Goal: Task Accomplishment & Management: Use online tool/utility

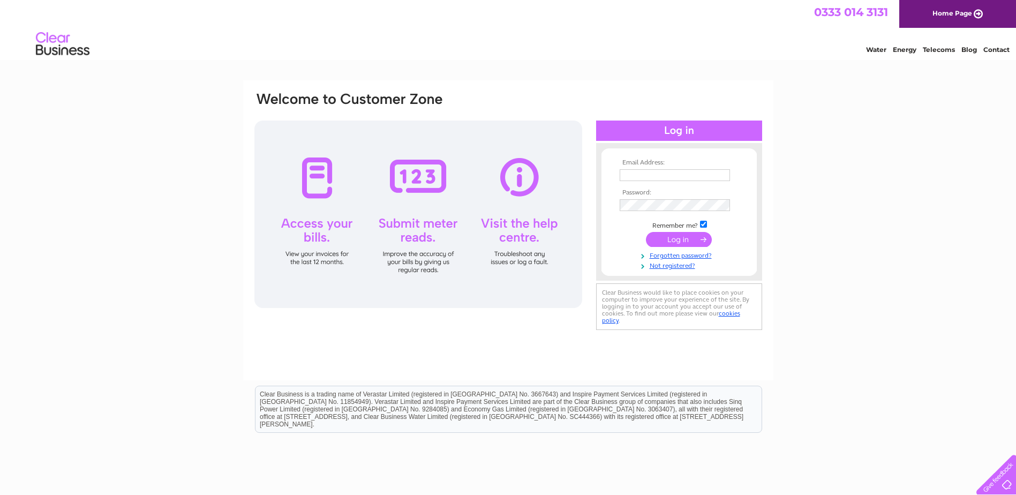
type input "suki@tsapc.co.uk"
click at [688, 238] on input "submit" at bounding box center [679, 239] width 66 height 15
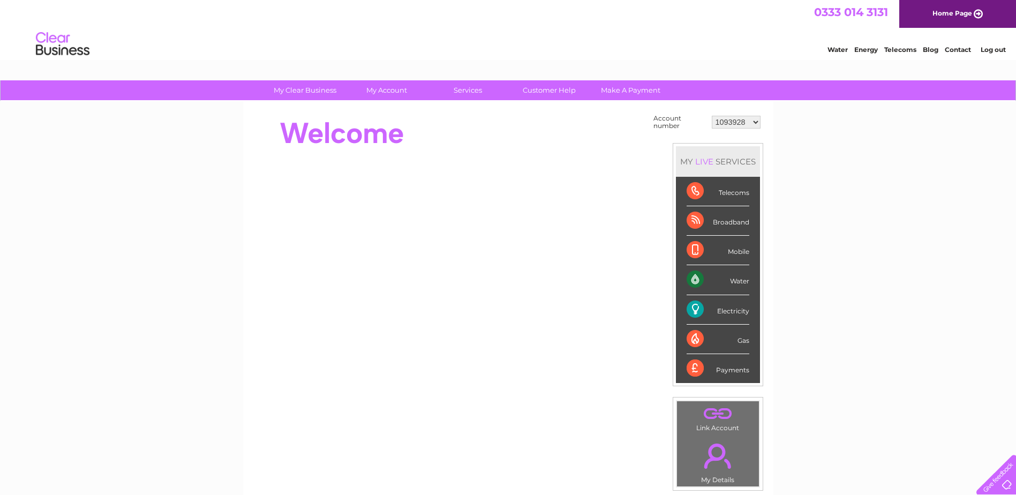
click at [726, 309] on div "Electricity" at bounding box center [717, 309] width 63 height 29
click at [743, 306] on div "Electricity" at bounding box center [717, 309] width 63 height 29
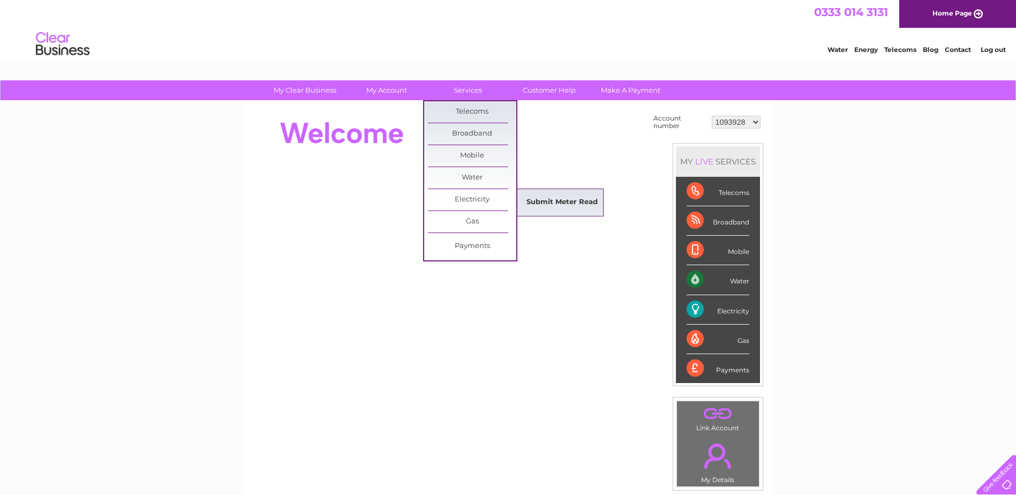
click at [543, 200] on link "Submit Meter Read" at bounding box center [562, 202] width 88 height 21
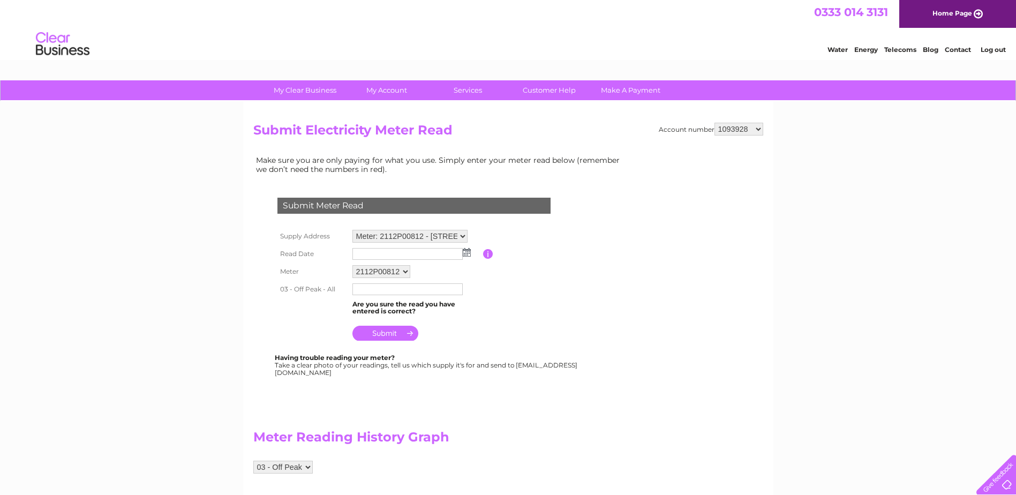
click at [357, 252] on input "text" at bounding box center [407, 254] width 110 height 12
click at [469, 254] on img at bounding box center [468, 252] width 8 height 9
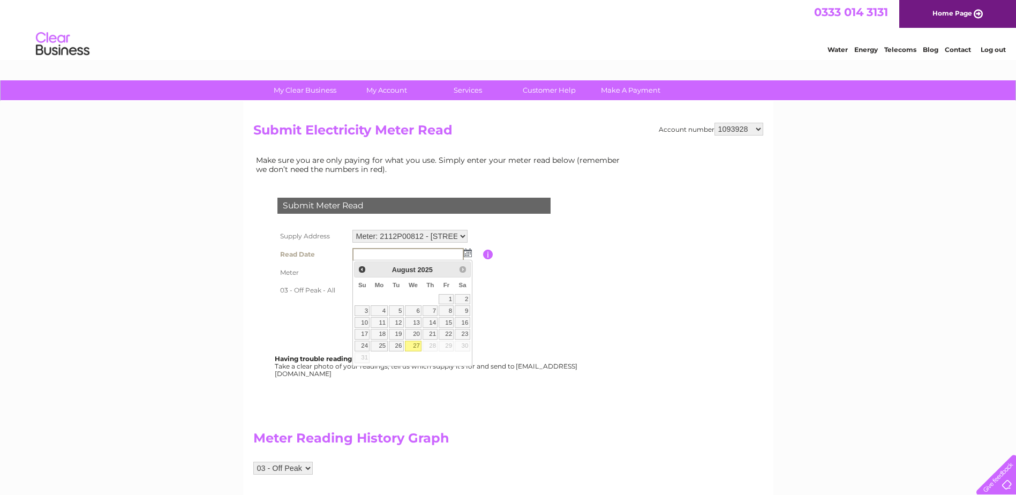
click at [412, 343] on link "27" at bounding box center [413, 346] width 17 height 11
type input "2025/08/27"
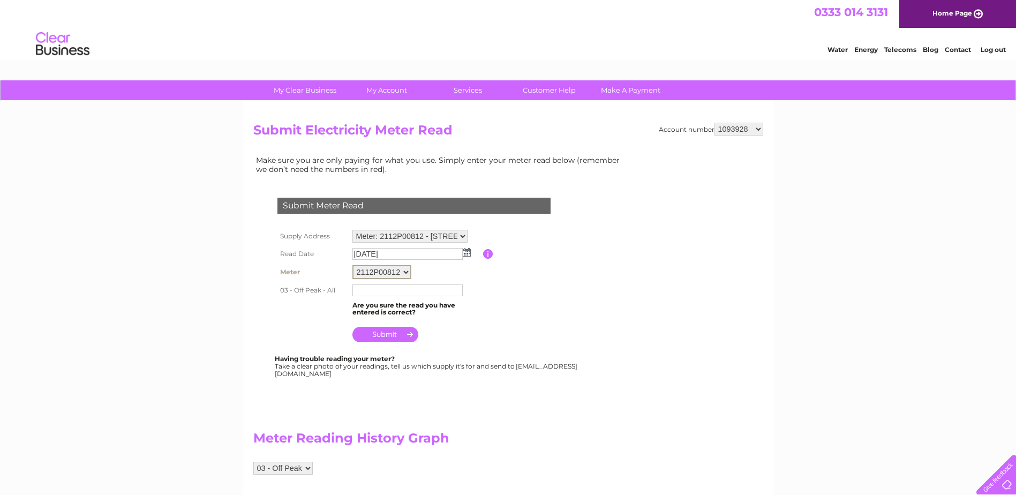
click at [405, 271] on select "2112P00812" at bounding box center [381, 272] width 59 height 14
click at [363, 290] on input "text" at bounding box center [407, 289] width 111 height 13
type input "35563"
click at [378, 333] on input "submit" at bounding box center [385, 334] width 66 height 15
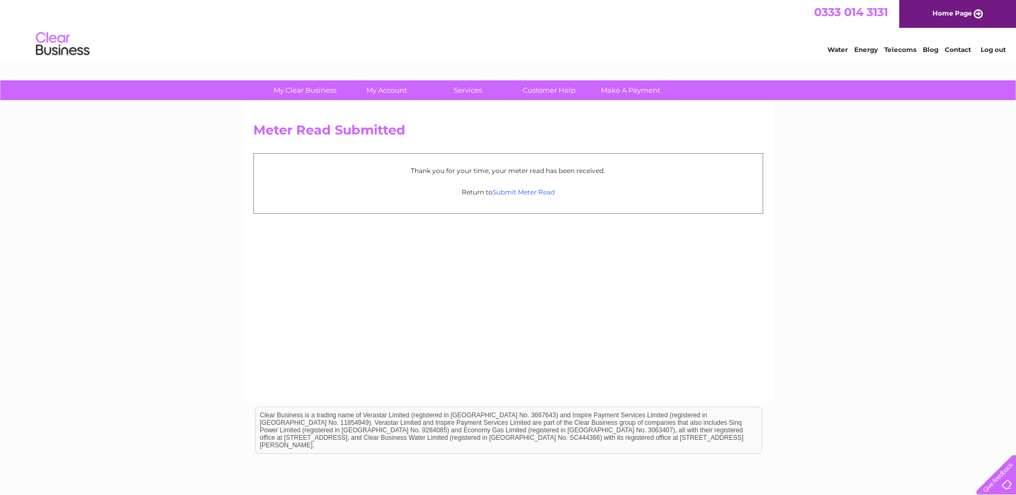
click at [503, 195] on link "Submit Meter Read" at bounding box center [524, 192] width 62 height 8
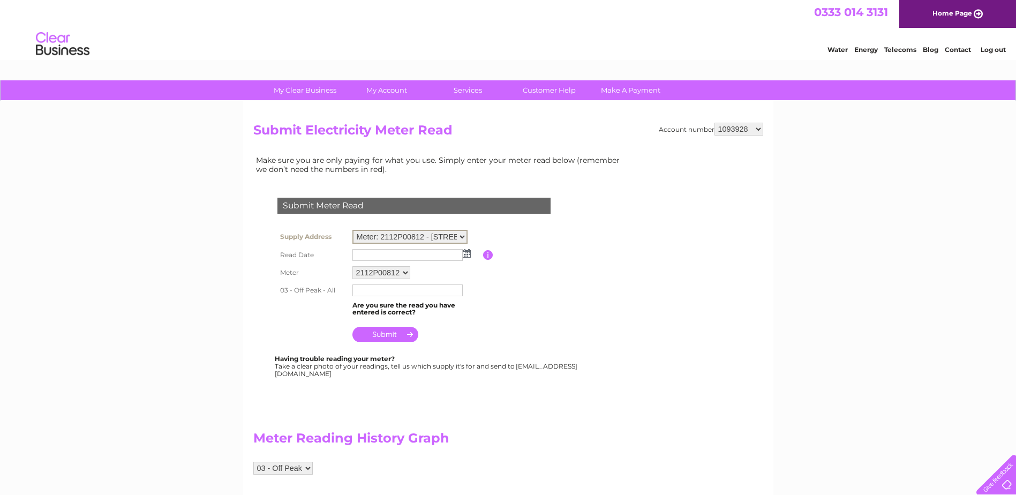
click at [462, 236] on select "Meter: 2112P00812 - [STREET_ADDRESS][PERSON_NAME] 2LL Meter: 2111P04297 - [STRE…" at bounding box center [409, 237] width 115 height 14
select select "98214"
click at [352, 230] on select "Meter: 2112P00812 - [STREET_ADDRESS][PERSON_NAME] 2LL Meter: 2111P04297 - [STRE…" at bounding box center [409, 237] width 115 height 14
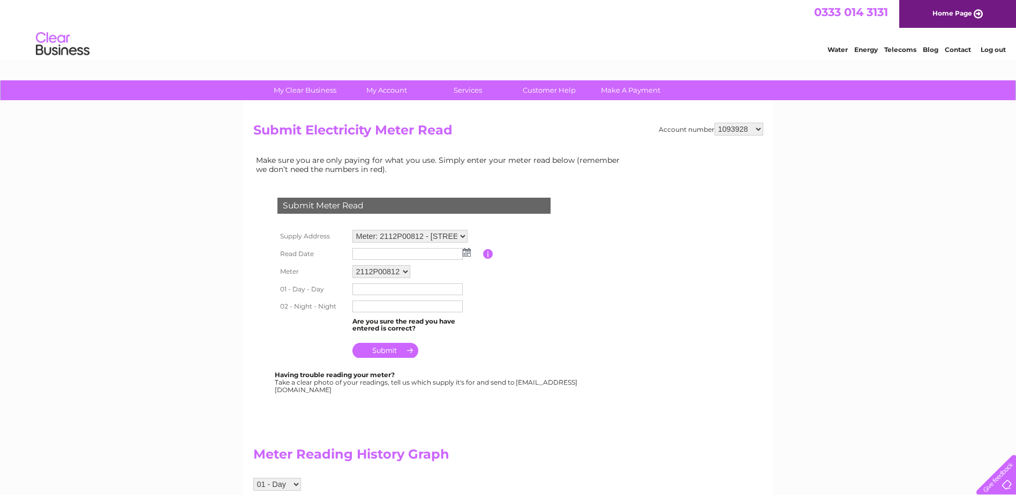
click at [465, 252] on img at bounding box center [467, 252] width 8 height 9
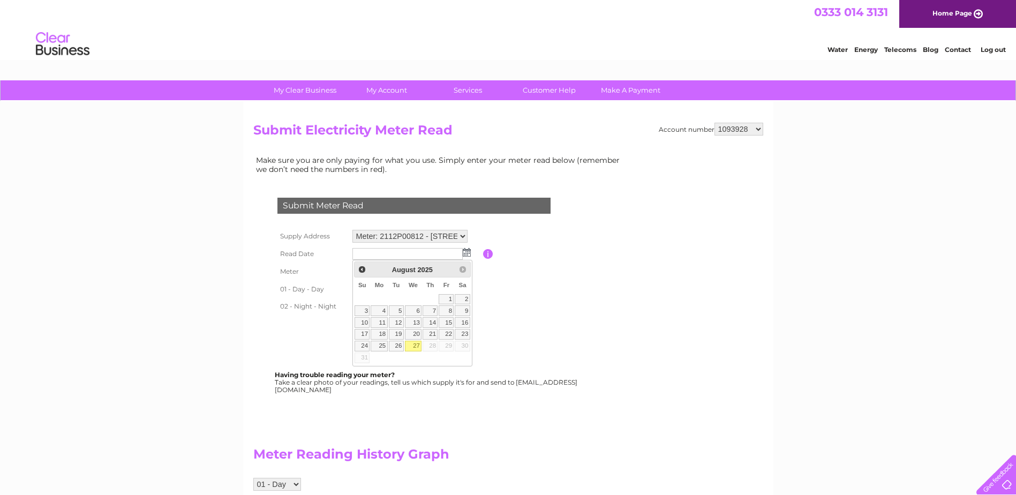
click at [413, 346] on link "27" at bounding box center [413, 346] width 17 height 11
type input "2025/08/27"
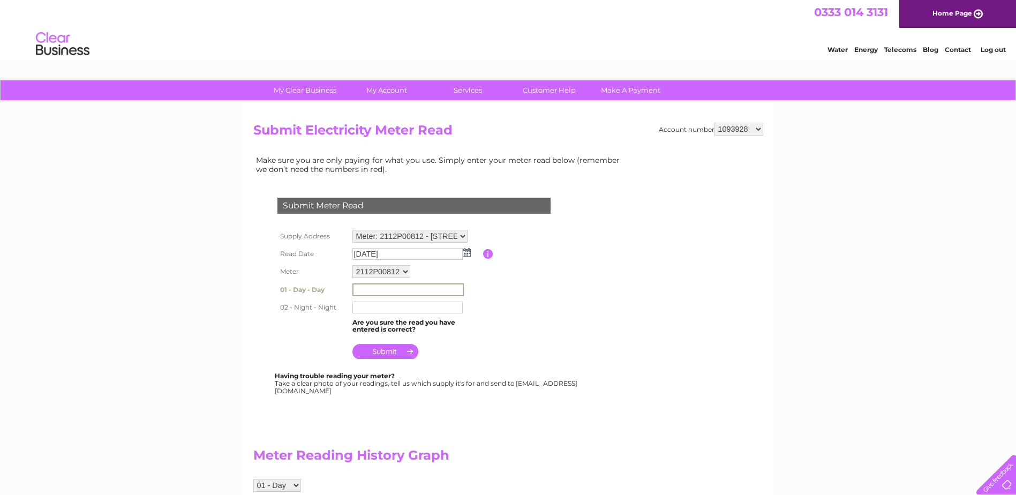
click at [375, 286] on input "text" at bounding box center [407, 289] width 111 height 13
type input "03844"
click at [359, 302] on input "text" at bounding box center [407, 306] width 111 height 13
type input "01175"
click at [389, 356] on input "submit" at bounding box center [385, 350] width 66 height 15
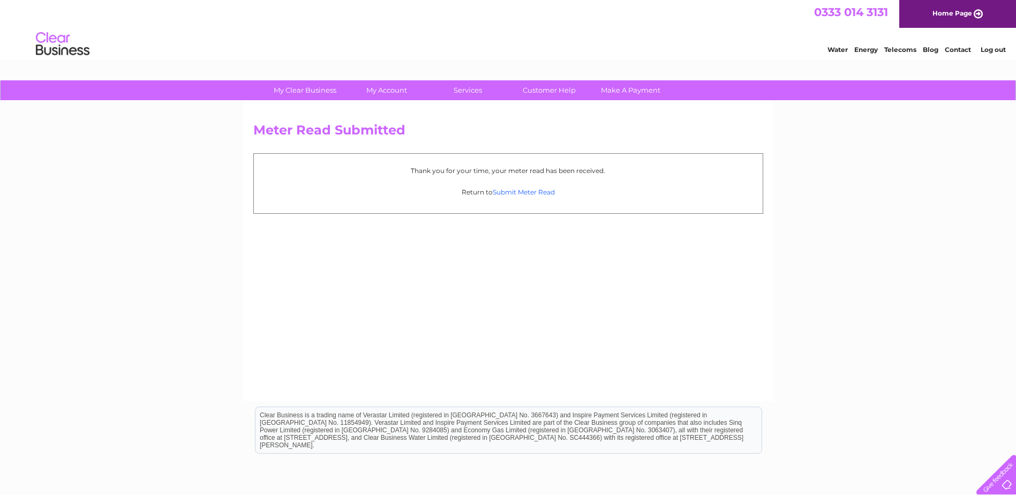
click at [527, 193] on link "Submit Meter Read" at bounding box center [524, 192] width 62 height 8
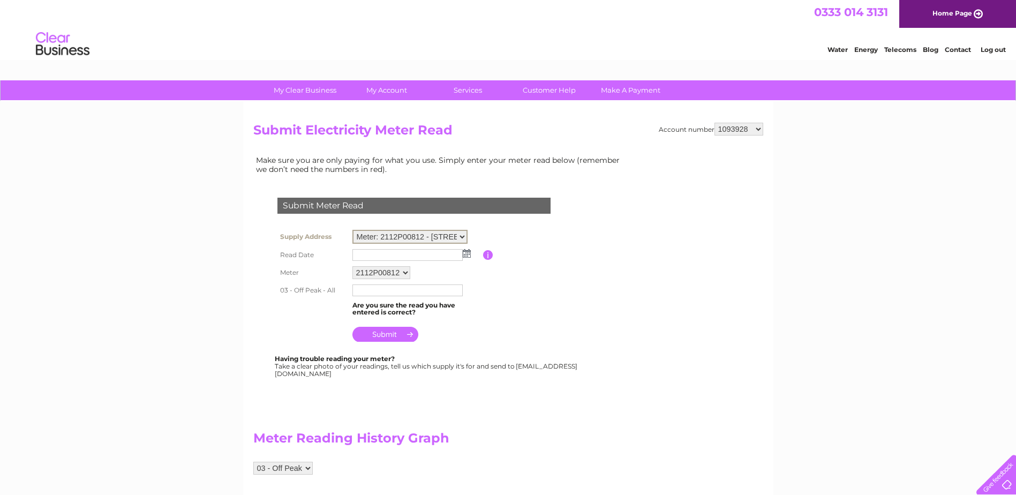
click at [464, 232] on select "Meter: 2112P00812 - 162 Buchanan St, Glasgow, G1 2LL Meter: 2111P04297 - 162 Bu…" at bounding box center [409, 237] width 115 height 14
select select "100055"
click at [352, 230] on select "Meter: 2112P00812 - 162 Buchanan St, Glasgow, G1 2LL Meter: 2111P04297 - 162 Bu…" at bounding box center [409, 237] width 115 height 14
click at [467, 253] on img at bounding box center [467, 252] width 8 height 9
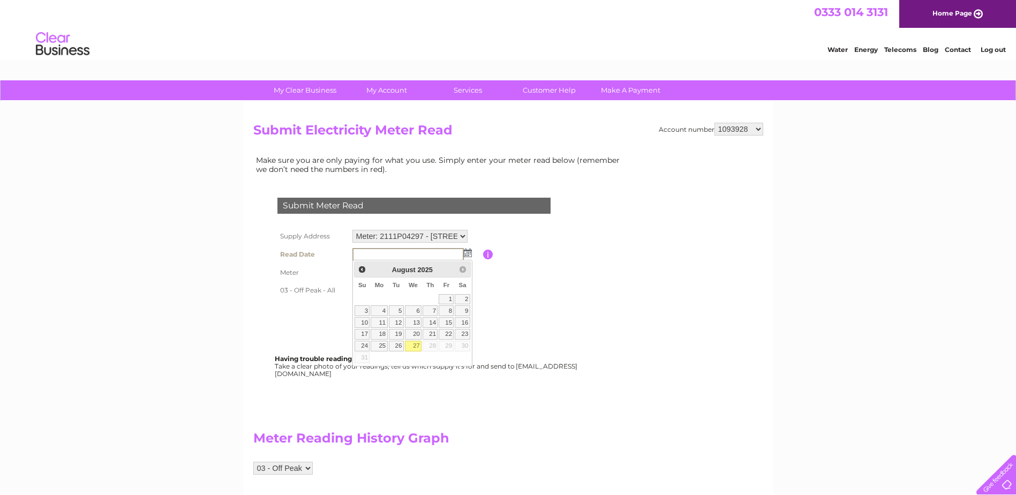
click at [414, 342] on link "27" at bounding box center [413, 346] width 17 height 11
type input "2025/08/27"
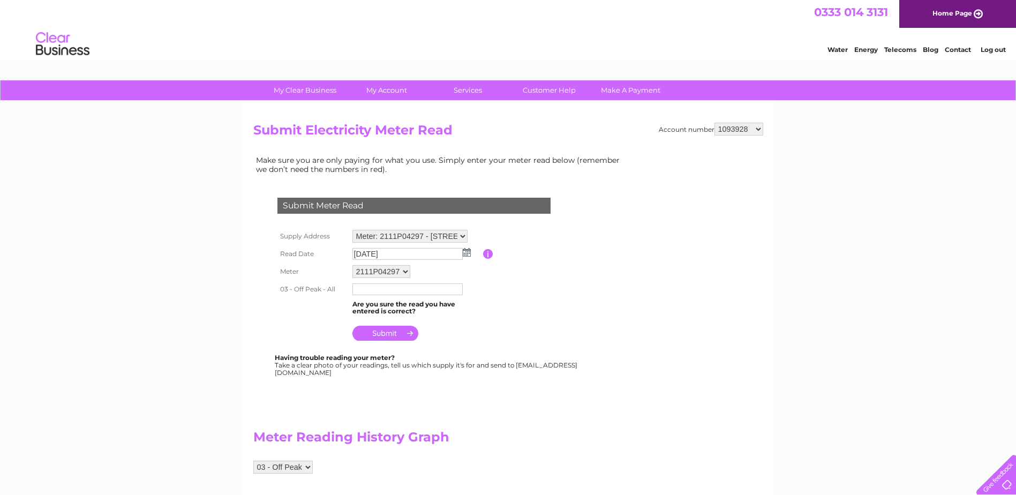
click at [377, 288] on input "text" at bounding box center [407, 289] width 110 height 12
type input "09641"
click at [382, 334] on input "submit" at bounding box center [385, 333] width 66 height 15
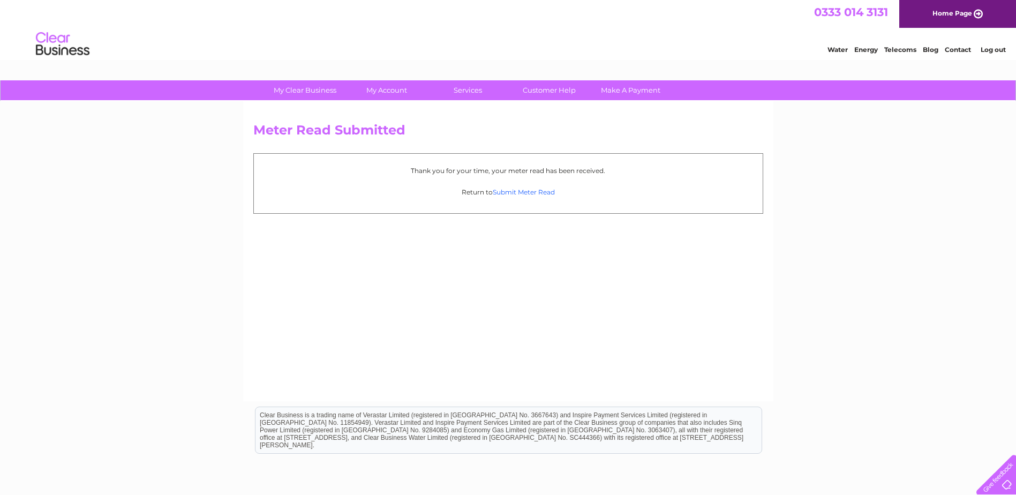
click at [526, 190] on link "Submit Meter Read" at bounding box center [524, 192] width 62 height 8
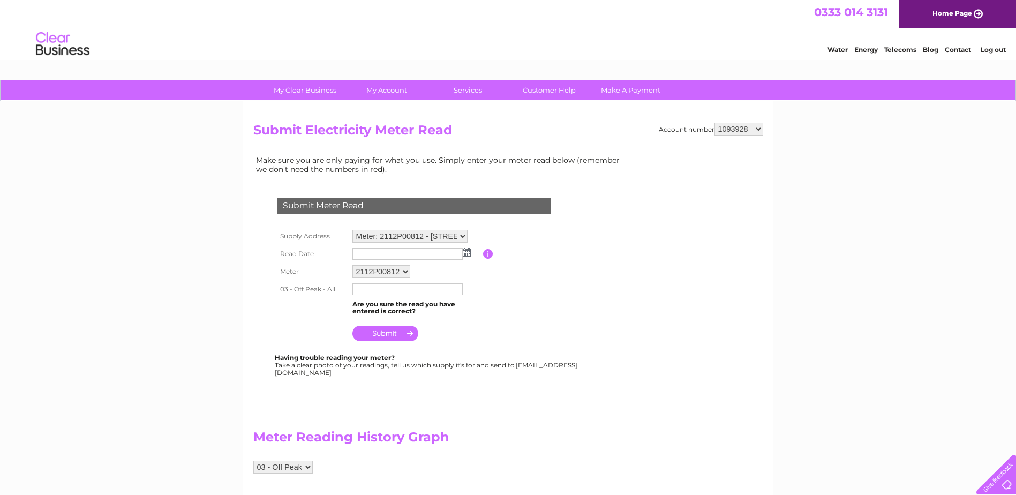
click at [463, 236] on select "Meter: 2112P00812 - 162 Buchanan St, Glasgow, G1 2LL Meter: 2111P04297 - 162 Bu…" at bounding box center [409, 236] width 115 height 13
select select "98213"
click at [352, 230] on select "Meter: 2112P00812 - 162 Buchanan St, Glasgow, G1 2LL Meter: 2111P04297 - 162 Bu…" at bounding box center [409, 237] width 115 height 14
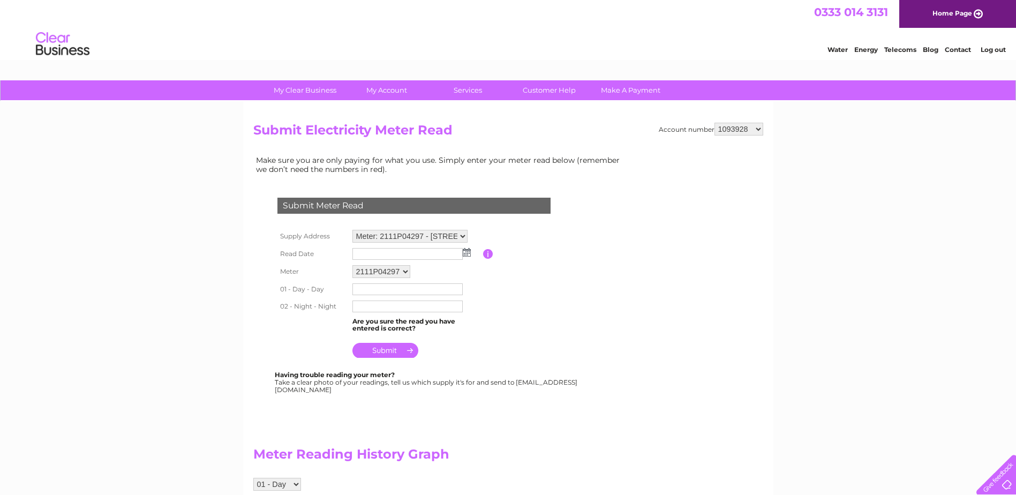
click at [467, 253] on img at bounding box center [467, 252] width 8 height 9
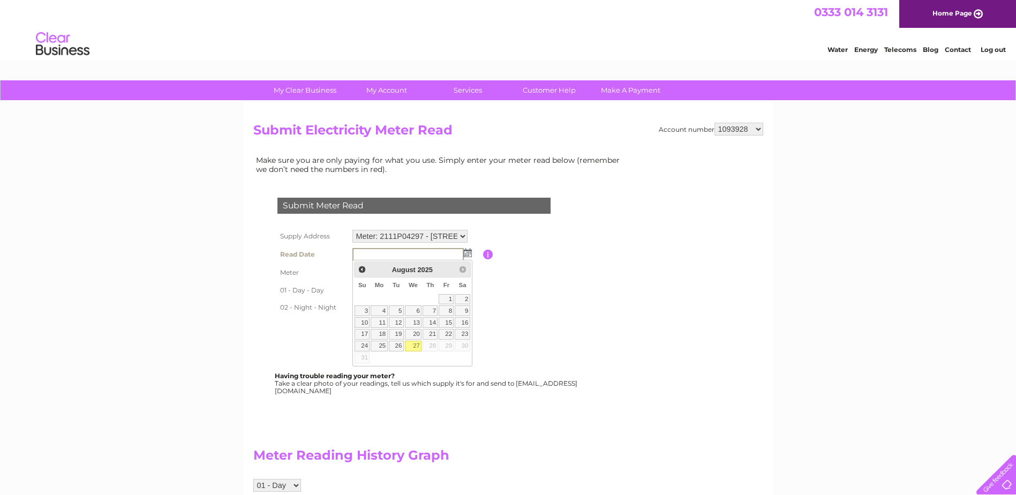
click at [417, 344] on link "27" at bounding box center [413, 346] width 17 height 11
type input "2025/08/27"
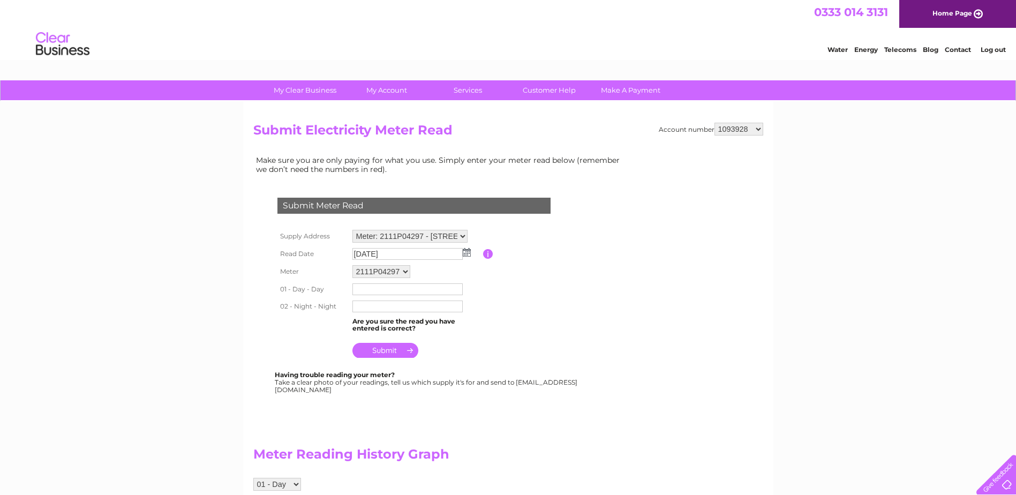
click at [364, 289] on input "text" at bounding box center [407, 289] width 110 height 12
type input "73647"
click at [360, 305] on input "text" at bounding box center [407, 306] width 111 height 13
type input "20728"
click at [380, 350] on input "submit" at bounding box center [385, 350] width 66 height 15
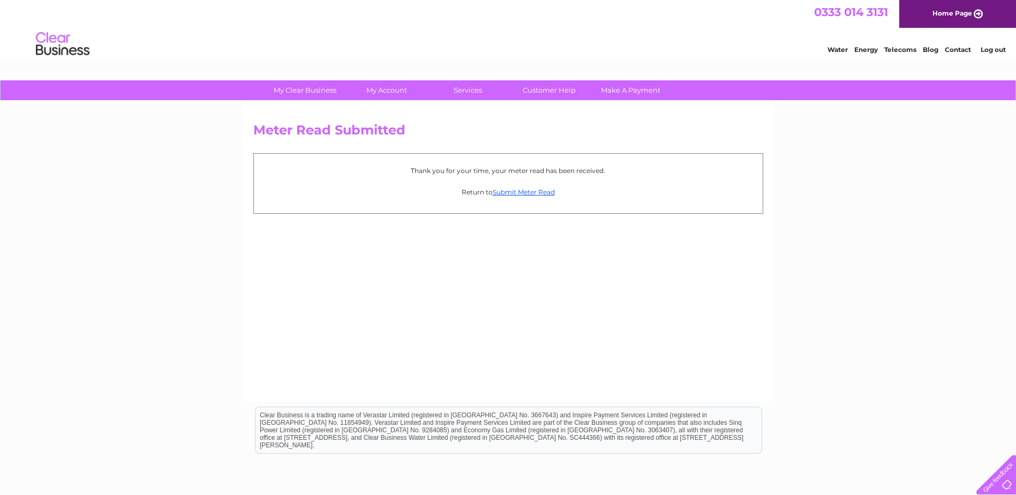
click at [990, 51] on link "Log out" at bounding box center [992, 50] width 25 height 8
